Goal: Communication & Community: Answer question/provide support

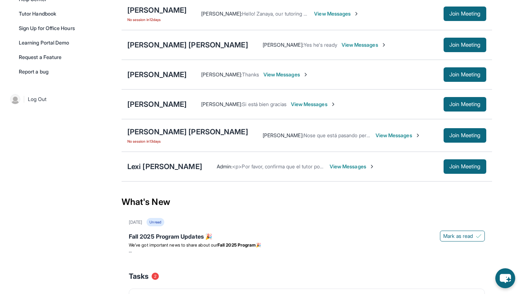
scroll to position [208, 0]
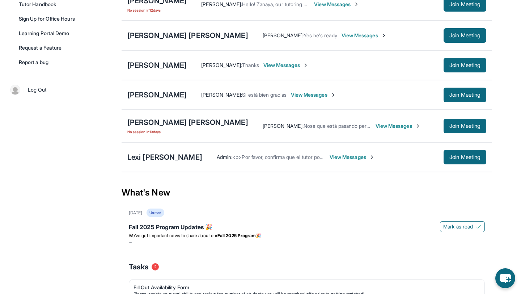
click at [337, 161] on span "View Messages" at bounding box center [352, 157] width 45 height 7
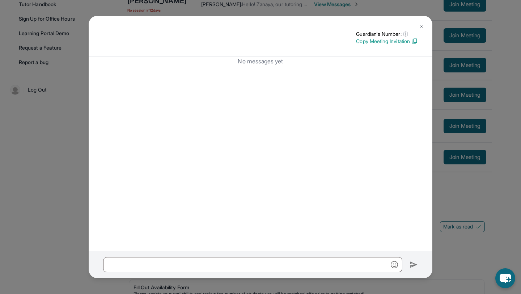
click at [422, 28] on img at bounding box center [422, 27] width 6 height 6
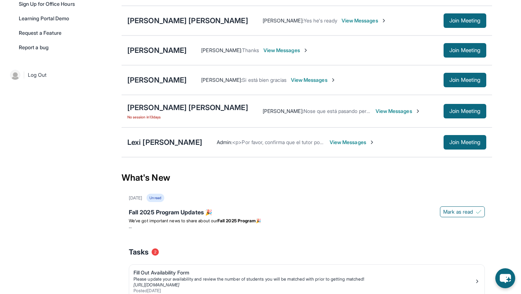
scroll to position [242, 0]
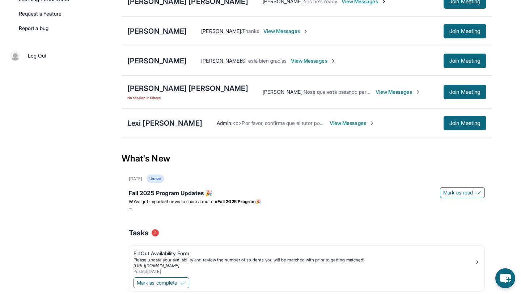
click at [165, 128] on div "Lexi [PERSON_NAME]" at bounding box center [164, 123] width 75 height 10
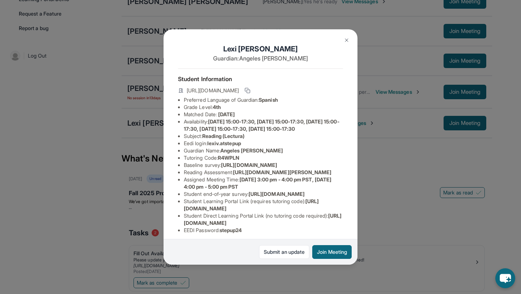
click at [345, 41] on img at bounding box center [347, 40] width 6 height 6
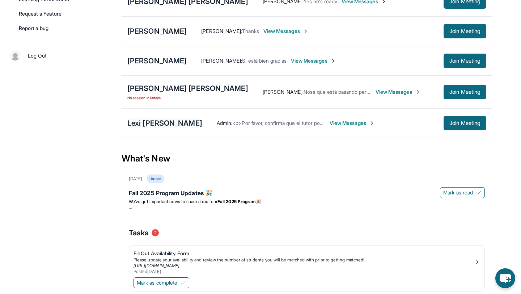
click at [152, 126] on div "Lexi [PERSON_NAME]" at bounding box center [164, 123] width 75 height 10
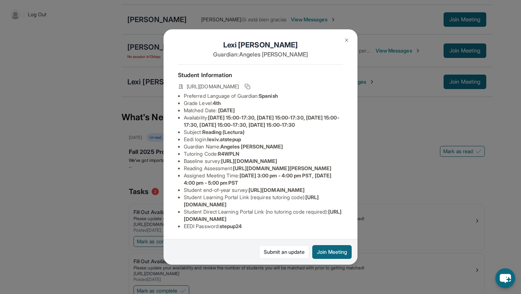
scroll to position [302, 0]
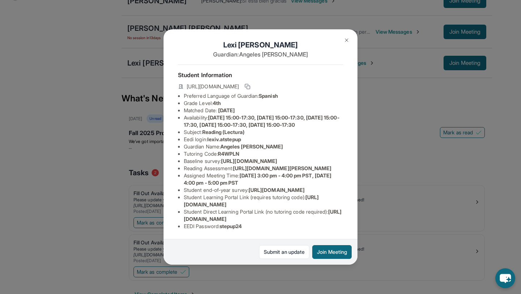
drag, startPoint x: 184, startPoint y: 219, endPoint x: 344, endPoint y: 219, distance: 160.8
click at [344, 219] on div "Lexi [PERSON_NAME] Guardian: Angeles [PERSON_NAME] Student Information [URL][DO…" at bounding box center [261, 146] width 194 height 235
copy span "[URL][DOMAIN_NAME]"
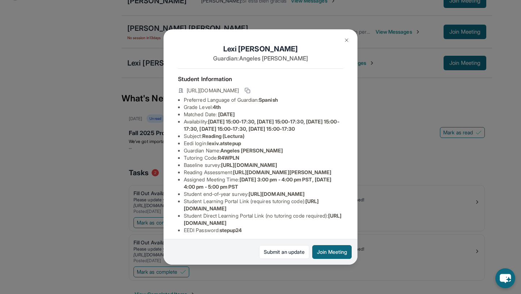
click at [397, 123] on div "Lexi [PERSON_NAME] Guardian: Angeles [PERSON_NAME] Student Information [URL][DO…" at bounding box center [260, 147] width 521 height 294
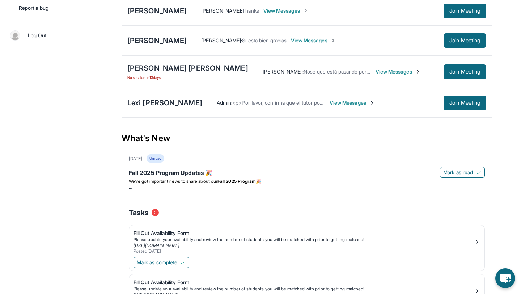
scroll to position [262, 0]
click at [390, 76] on span "View Messages" at bounding box center [398, 71] width 45 height 7
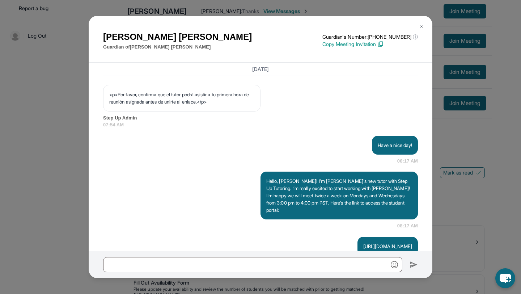
scroll to position [470, 0]
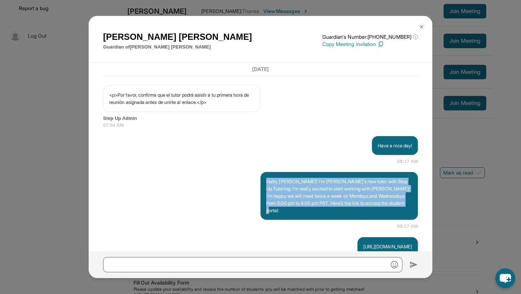
drag, startPoint x: 267, startPoint y: 196, endPoint x: 320, endPoint y: 231, distance: 64.2
click at [320, 220] on div "Hello, [PERSON_NAME]! I’m [PERSON_NAME]'s new tutor with Step Up Tutoring. I’m …" at bounding box center [340, 196] width 158 height 48
copy p "Hello, [PERSON_NAME]! I’m [PERSON_NAME]'s new tutor with Step Up Tutoring. I’m …"
click at [421, 25] on img at bounding box center [422, 27] width 6 height 6
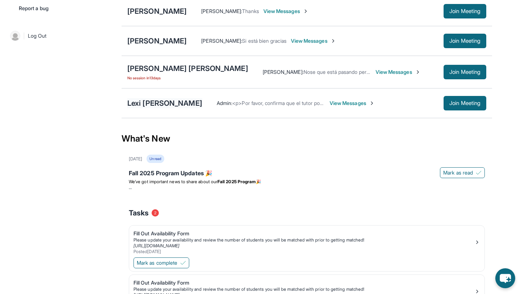
click at [153, 108] on div "Lexi [PERSON_NAME]" at bounding box center [164, 103] width 75 height 10
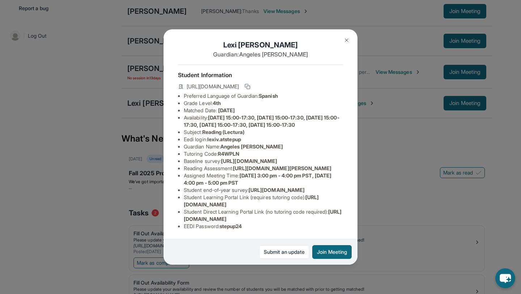
scroll to position [69, 1]
drag, startPoint x: 182, startPoint y: 219, endPoint x: 345, endPoint y: 221, distance: 163.0
click at [345, 221] on div "Lexi [PERSON_NAME] Guardian: Angeles [PERSON_NAME] Student Information [URL][DO…" at bounding box center [261, 146] width 194 height 235
copy span "[URL][DOMAIN_NAME]"
click at [393, 113] on div "Lexi [PERSON_NAME] Guardian: Angeles [PERSON_NAME] Student Information [URL][DO…" at bounding box center [260, 147] width 521 height 294
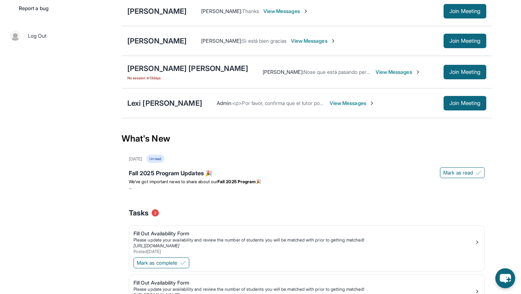
click at [336, 45] on span "View Messages" at bounding box center [313, 40] width 45 height 7
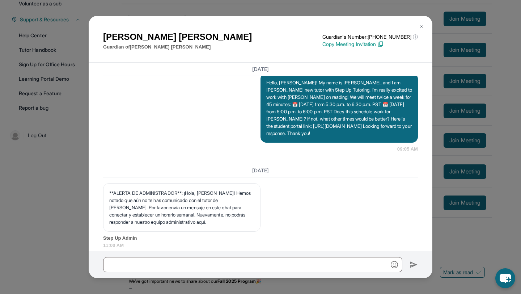
scroll to position [393, 0]
click at [420, 27] on img at bounding box center [422, 27] width 6 height 6
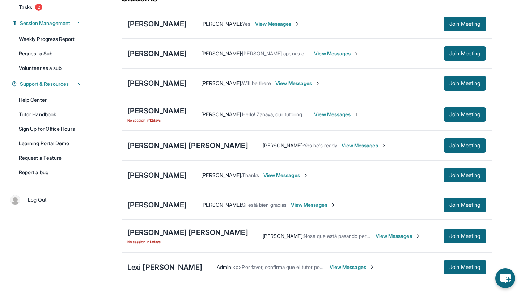
scroll to position [81, 0]
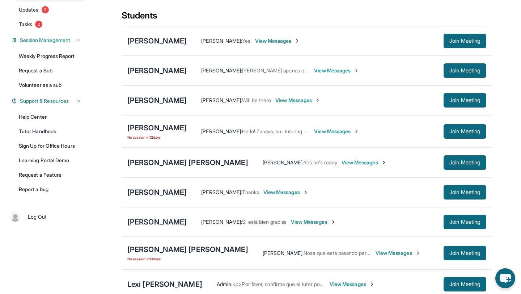
click at [314, 74] on span "View Messages" at bounding box center [336, 70] width 45 height 7
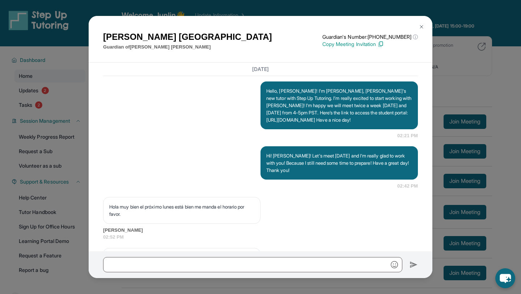
scroll to position [524, 0]
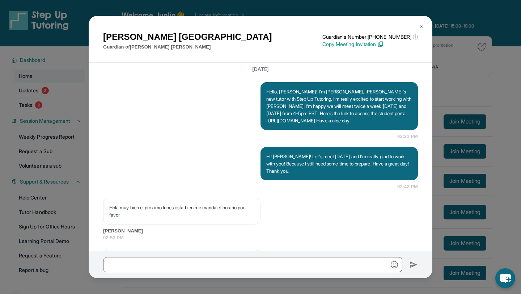
drag, startPoint x: 400, startPoint y: 137, endPoint x: 407, endPoint y: 150, distance: 14.6
click at [407, 130] on div "Hello, [PERSON_NAME]! I’m [PERSON_NAME], [PERSON_NAME]'s new tutor with Step Up…" at bounding box center [340, 106] width 158 height 48
copy p "Have a nice day!"
click at [423, 30] on button at bounding box center [422, 27] width 14 height 14
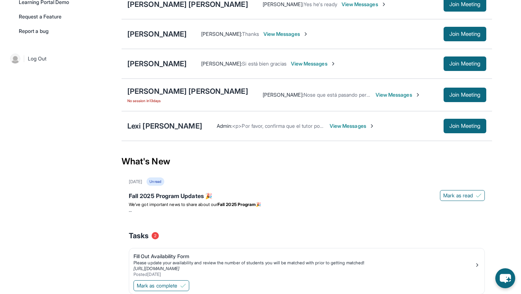
scroll to position [235, 0]
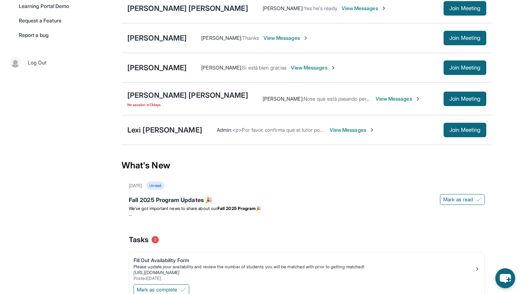
click at [341, 137] on div "Admin : <p>Por favor, confirma que el tutor podrá asistir a tu primera hora de …" at bounding box center [344, 130] width 284 height 14
click at [334, 134] on span "View Messages" at bounding box center [352, 129] width 45 height 7
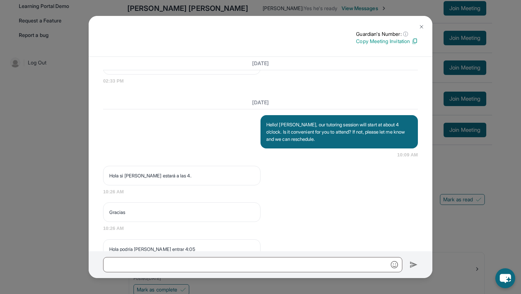
scroll to position [2202, 0]
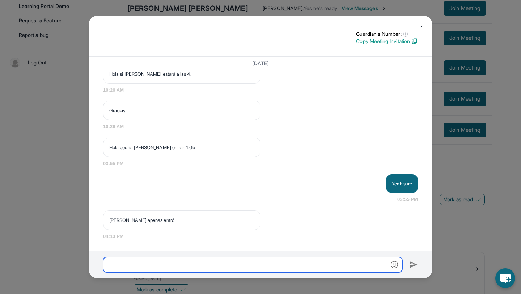
click at [285, 269] on input "text" at bounding box center [252, 264] width 299 height 15
paste input "**********"
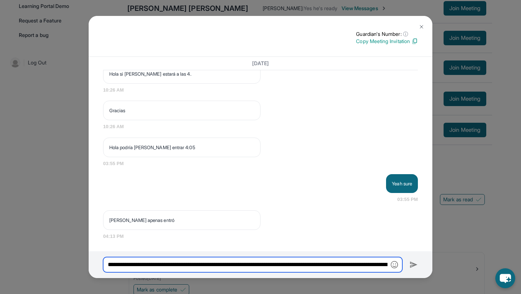
scroll to position [0, 694]
type input "**********"
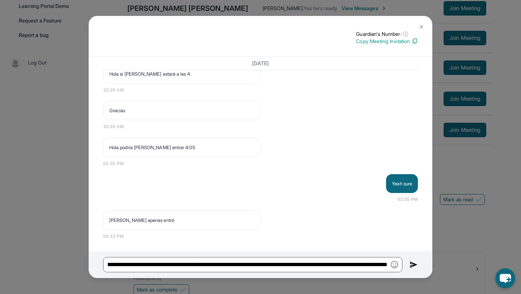
scroll to position [0, 0]
click at [416, 265] on img at bounding box center [414, 264] width 8 height 9
click at [413, 265] on img at bounding box center [414, 264] width 8 height 9
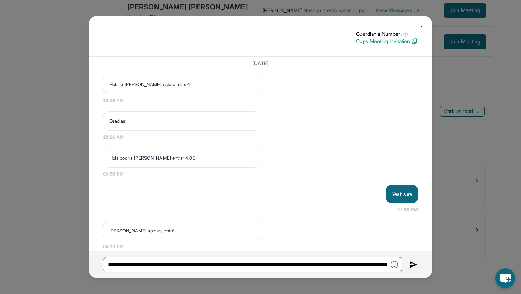
scroll to position [2202, 0]
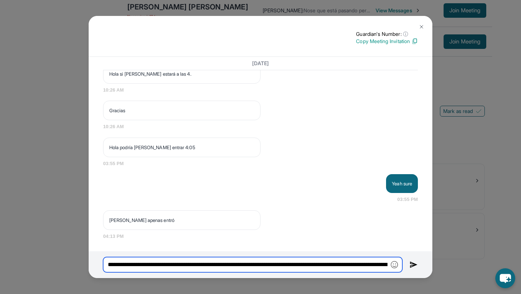
click at [330, 269] on input "**********" at bounding box center [252, 264] width 299 height 15
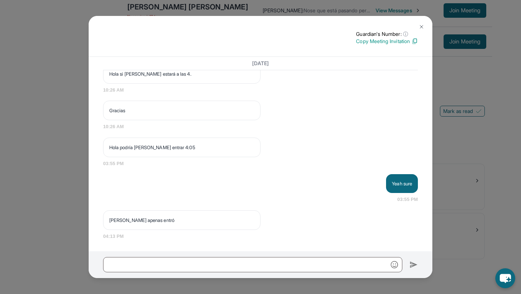
click at [421, 28] on img at bounding box center [422, 27] width 6 height 6
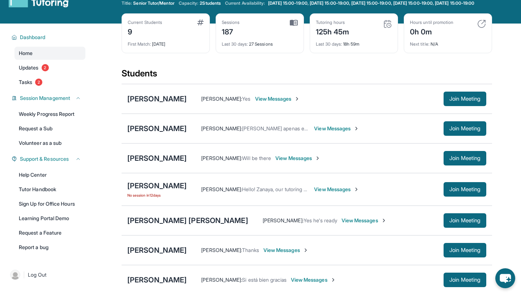
scroll to position [0, 0]
